Goal: Task Accomplishment & Management: Complete application form

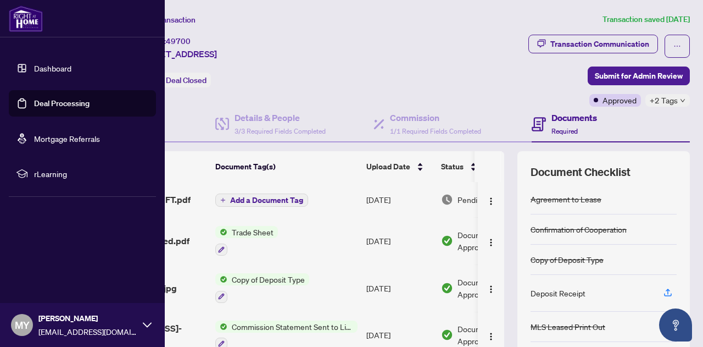
click at [41, 102] on link "Deal Processing" at bounding box center [61, 103] width 55 height 10
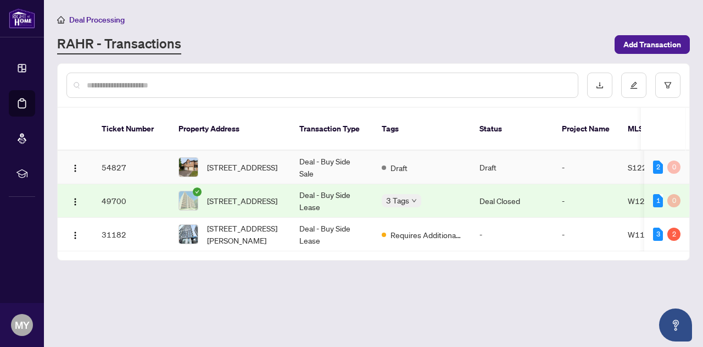
click at [286, 158] on td "[STREET_ADDRESS]" at bounding box center [230, 167] width 121 height 34
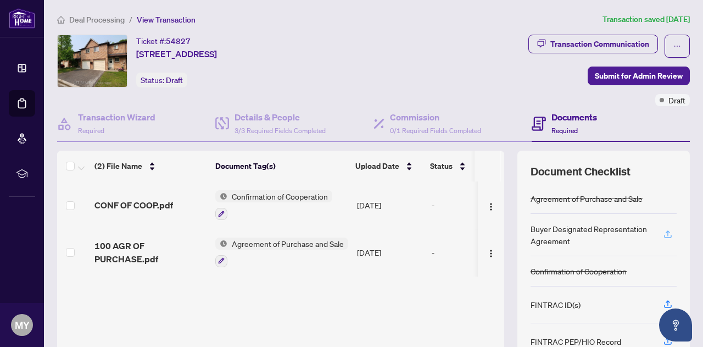
click at [663, 234] on icon "button" at bounding box center [668, 234] width 10 height 10
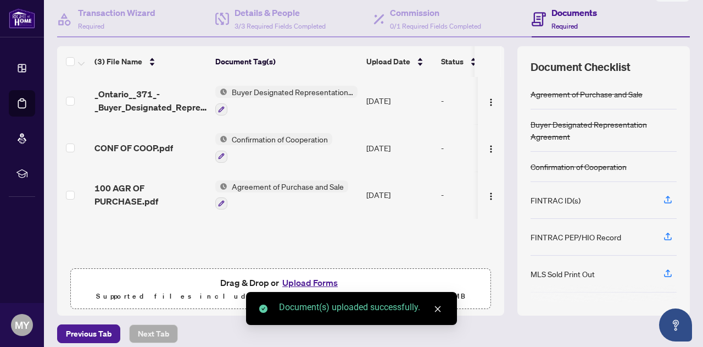
scroll to position [110, 0]
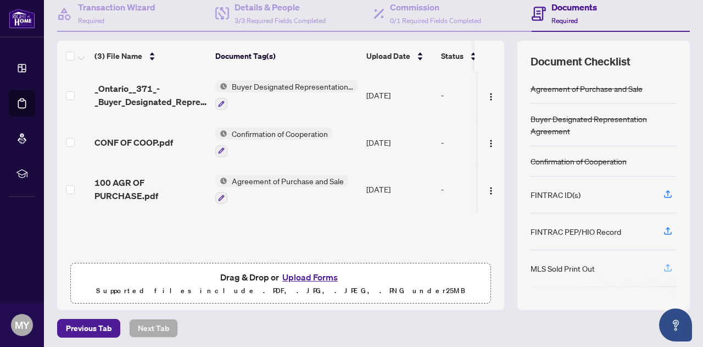
click at [663, 266] on icon "button" at bounding box center [668, 268] width 10 height 10
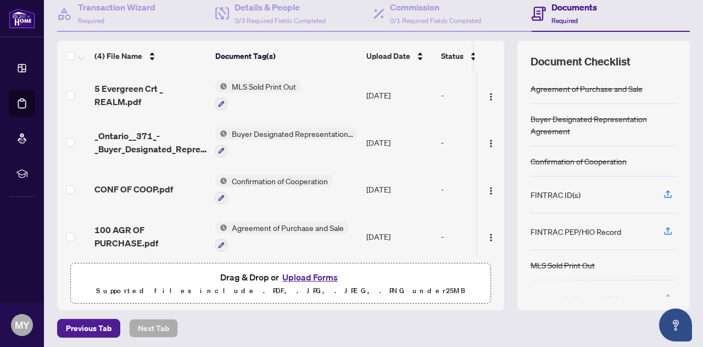
scroll to position [0, 0]
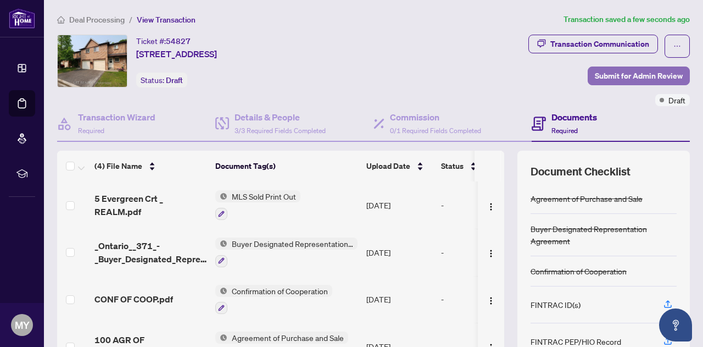
click at [628, 74] on span "Submit for Admin Review" at bounding box center [639, 76] width 88 height 18
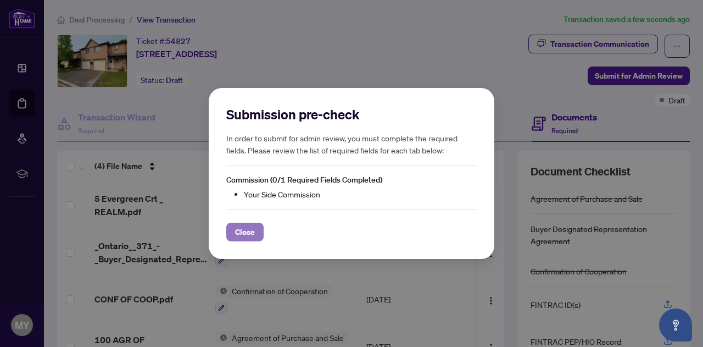
click at [245, 231] on span "Close" at bounding box center [245, 232] width 20 height 18
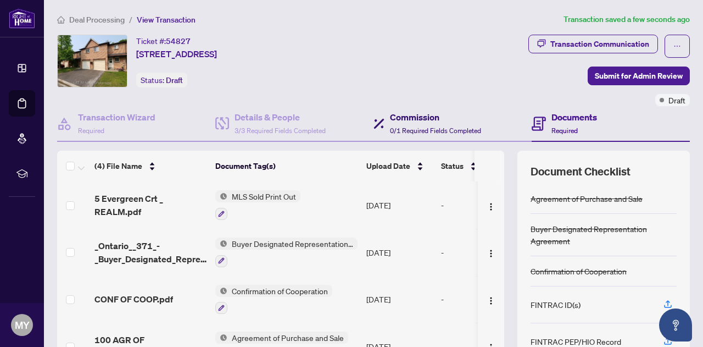
click at [430, 119] on h4 "Commission" at bounding box center [435, 116] width 91 height 13
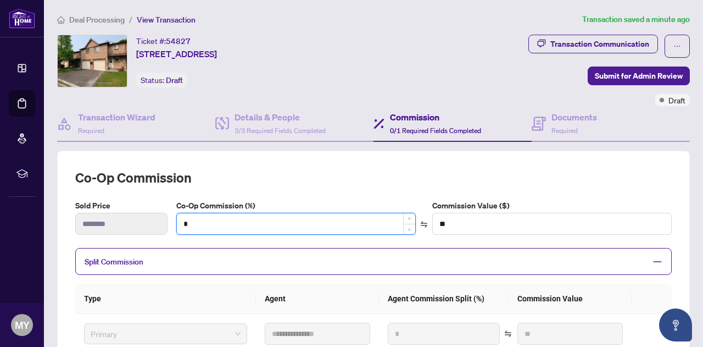
click at [200, 222] on input "*" at bounding box center [296, 223] width 238 height 21
type input "*"
type input "******"
type input "***"
type input "*******"
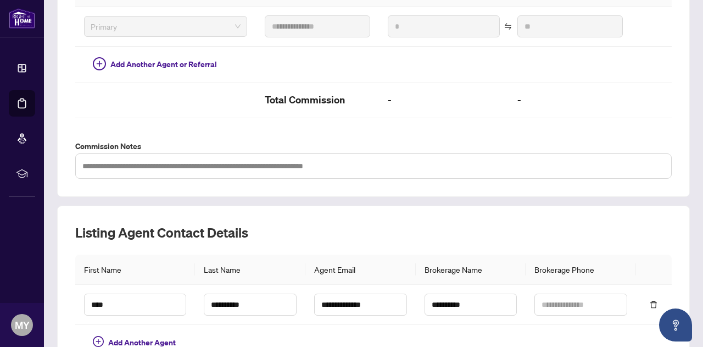
scroll to position [374, 0]
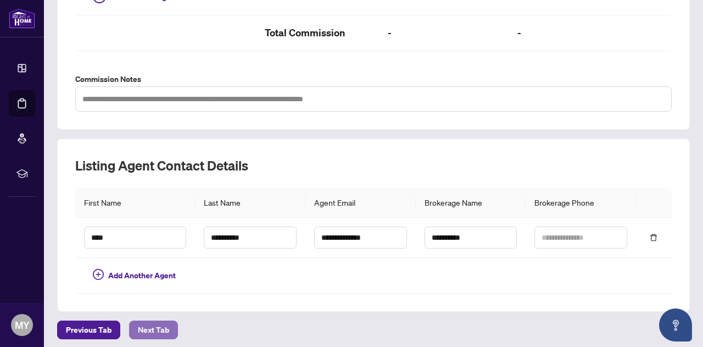
type input "***"
click at [147, 322] on span "Next Tab" at bounding box center [153, 330] width 31 height 18
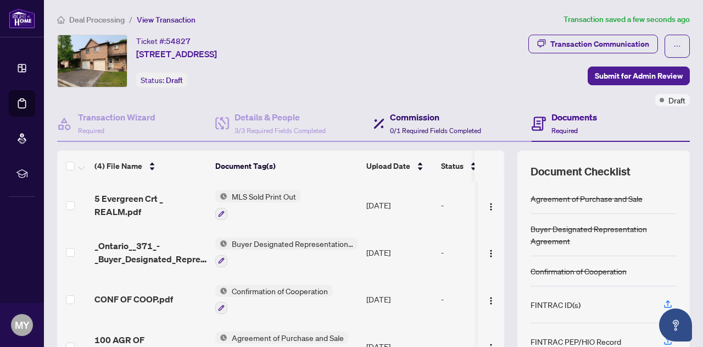
click at [418, 113] on h4 "Commission" at bounding box center [435, 116] width 91 height 13
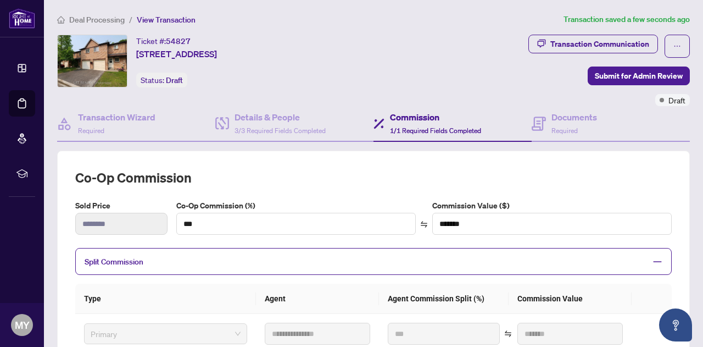
click at [418, 113] on h4 "Commission" at bounding box center [435, 116] width 91 height 13
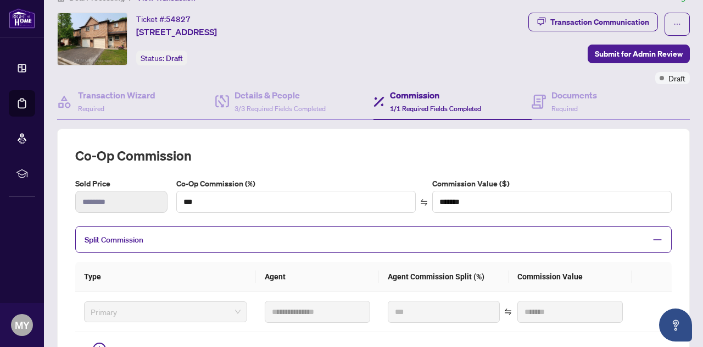
scroll to position [124, 0]
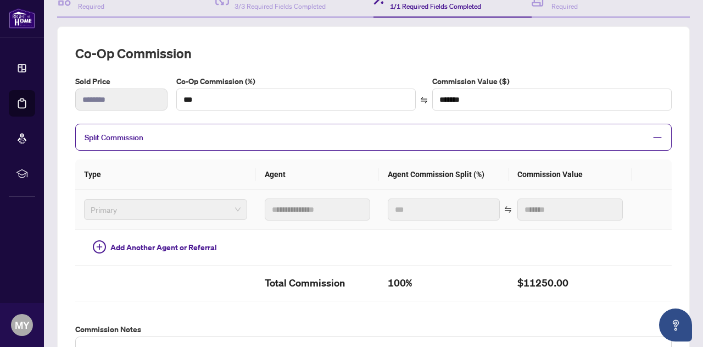
click at [197, 210] on span "Primary" at bounding box center [166, 209] width 150 height 16
click at [327, 131] on span "Split Commission" at bounding box center [365, 137] width 561 height 13
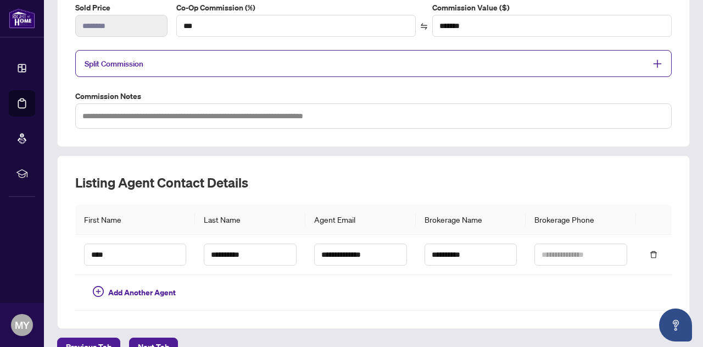
scroll to position [216, 0]
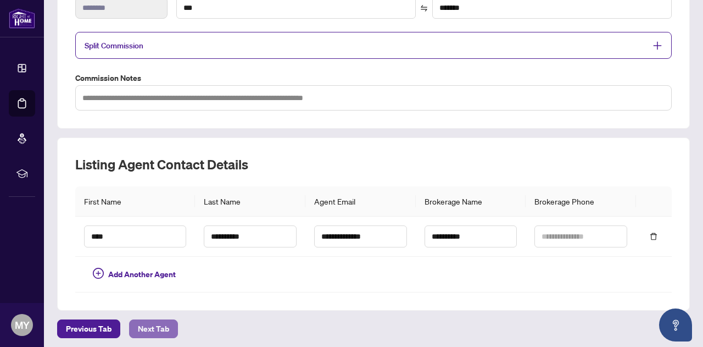
click at [149, 322] on span "Next Tab" at bounding box center [153, 329] width 31 height 18
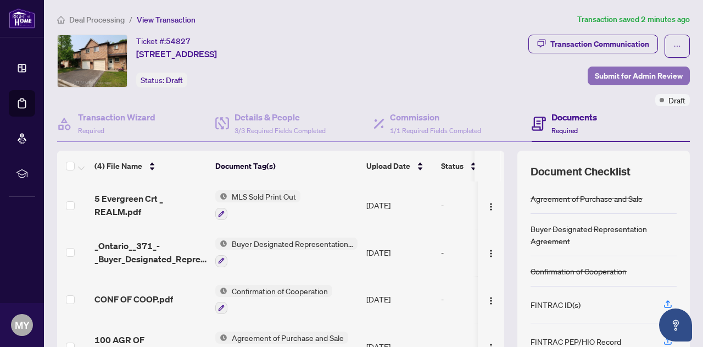
click at [661, 71] on span "Submit for Admin Review" at bounding box center [639, 76] width 88 height 18
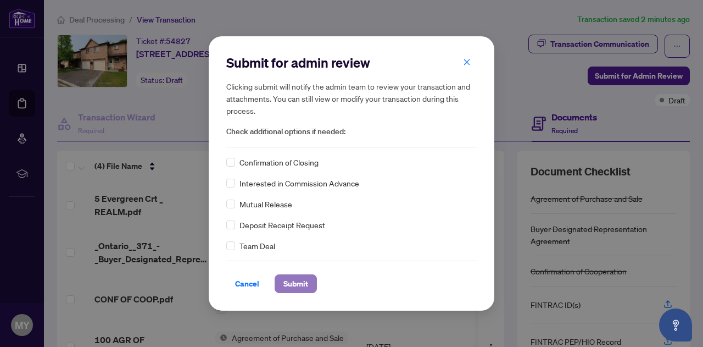
click at [294, 281] on span "Submit" at bounding box center [295, 284] width 25 height 18
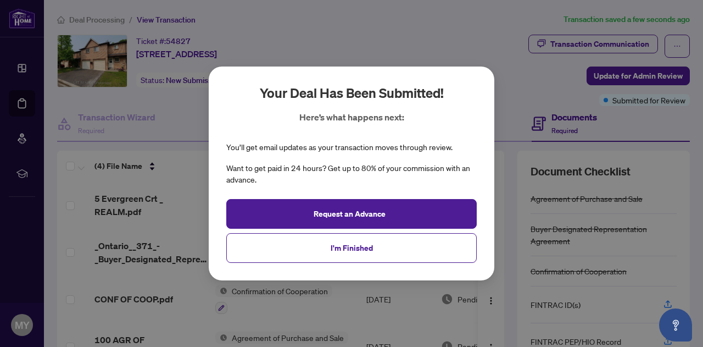
click at [294, 281] on div "Your deal has been submitted! Here’s what happens next: You’ll get email update…" at bounding box center [351, 173] width 703 height 347
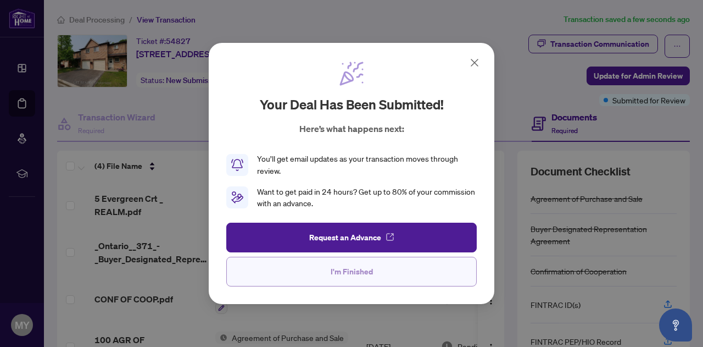
click at [399, 274] on button "I'm Finished" at bounding box center [351, 271] width 250 height 30
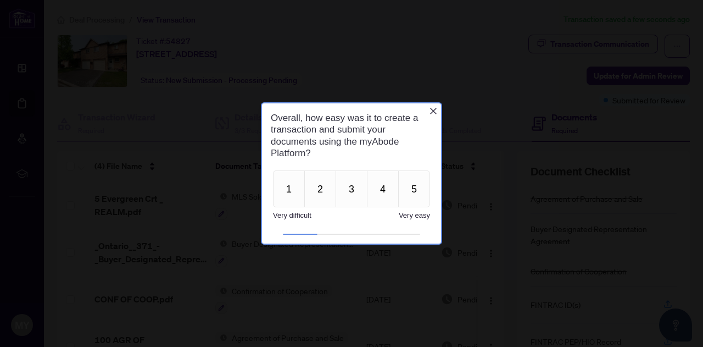
click at [432, 110] on icon "Close button" at bounding box center [433, 111] width 7 height 7
